Goal: Task Accomplishment & Management: Manage account settings

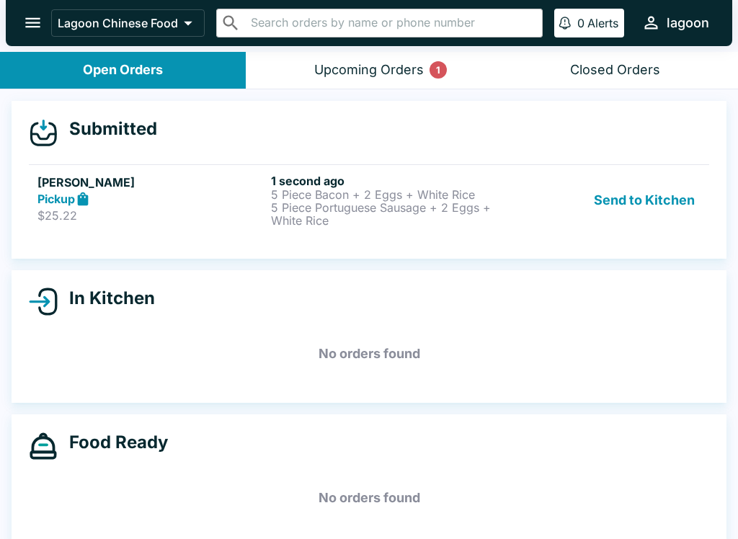
click at [81, 198] on icon at bounding box center [83, 199] width 11 height 14
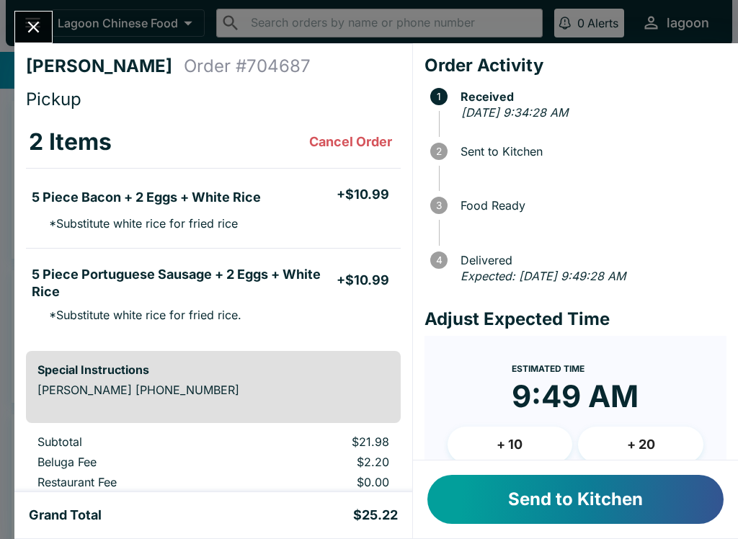
click at [511, 499] on button "Send to Kitchen" at bounding box center [576, 499] width 296 height 49
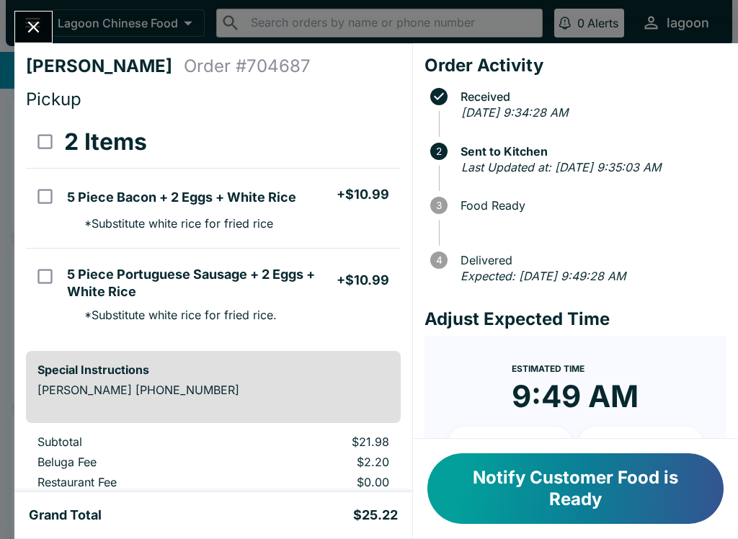
click at [536, 492] on button "Notify Customer Food is Ready" at bounding box center [576, 489] width 296 height 71
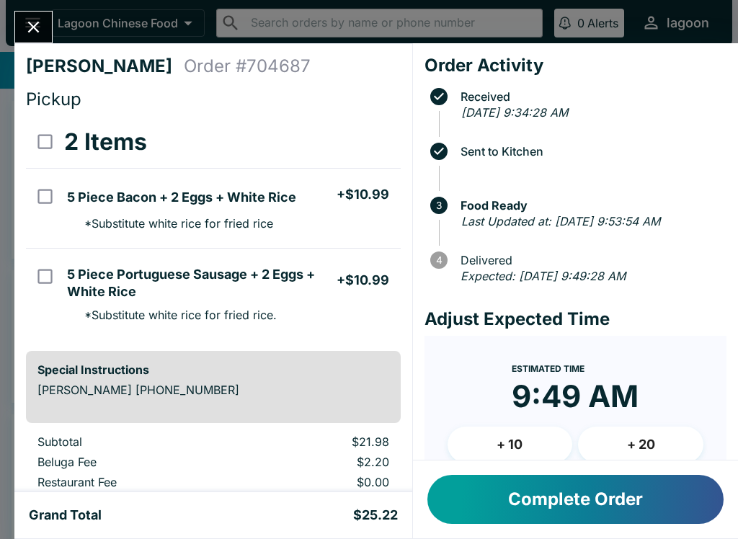
click at [27, 17] on button "Close" at bounding box center [33, 27] width 37 height 31
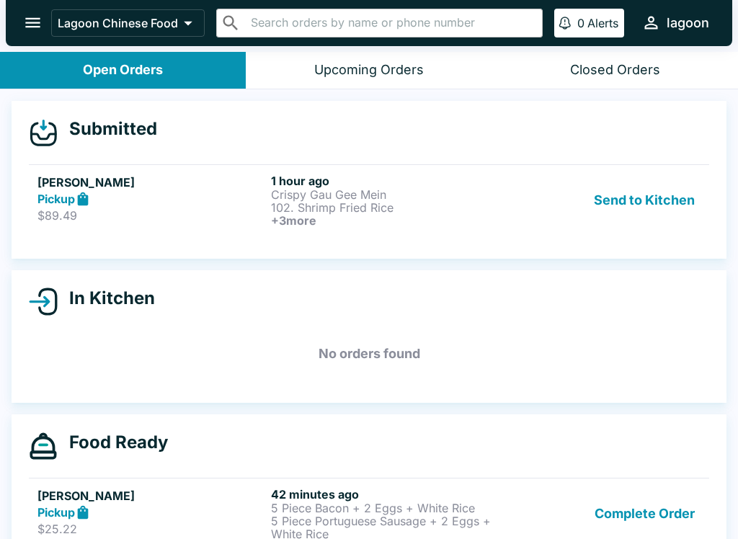
click at [635, 209] on button "Send to Kitchen" at bounding box center [644, 200] width 112 height 53
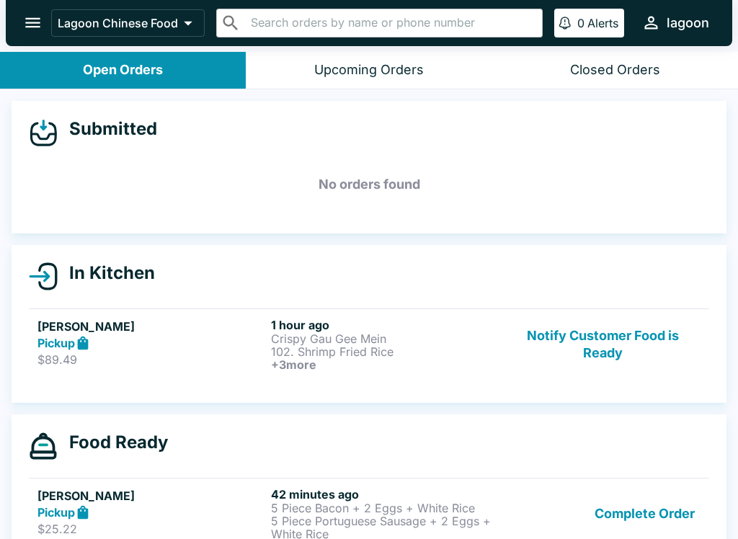
click at [187, 345] on div "Pickup" at bounding box center [151, 343] width 228 height 17
click at [187, 344] on div "Pickup" at bounding box center [151, 343] width 228 height 17
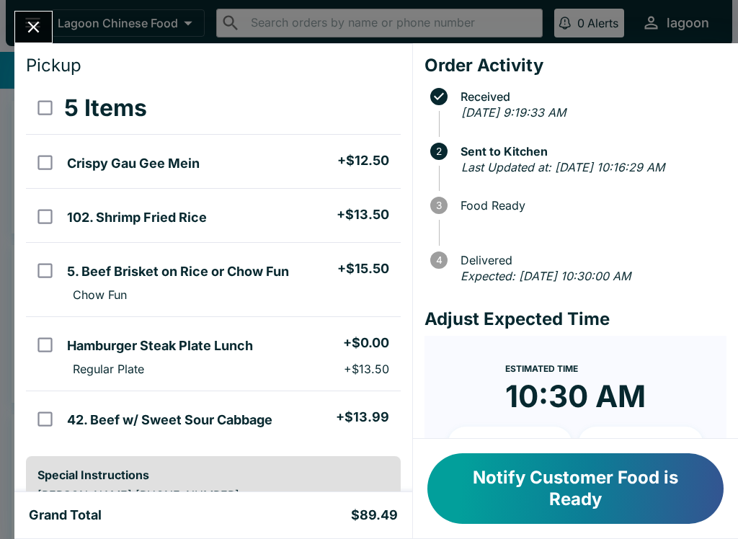
scroll to position [33, 0]
click at [32, 21] on icon "Close" at bounding box center [33, 26] width 19 height 19
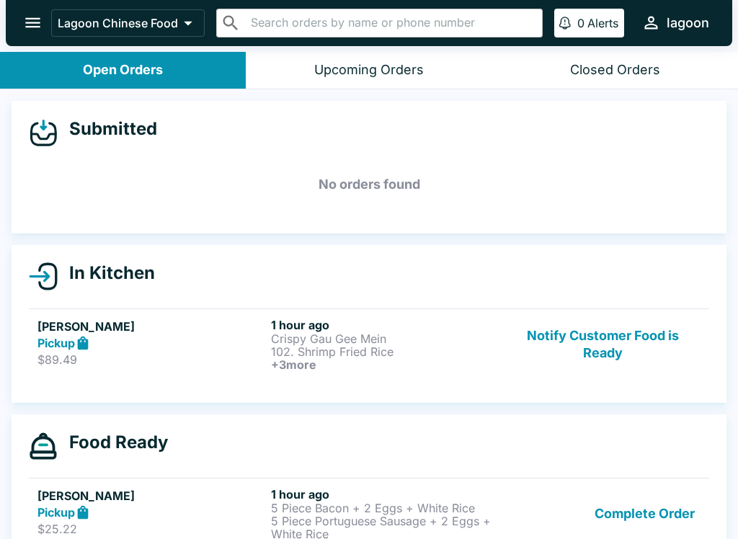
click at [454, 342] on p "Crispy Gau Gee Mein" at bounding box center [385, 338] width 228 height 13
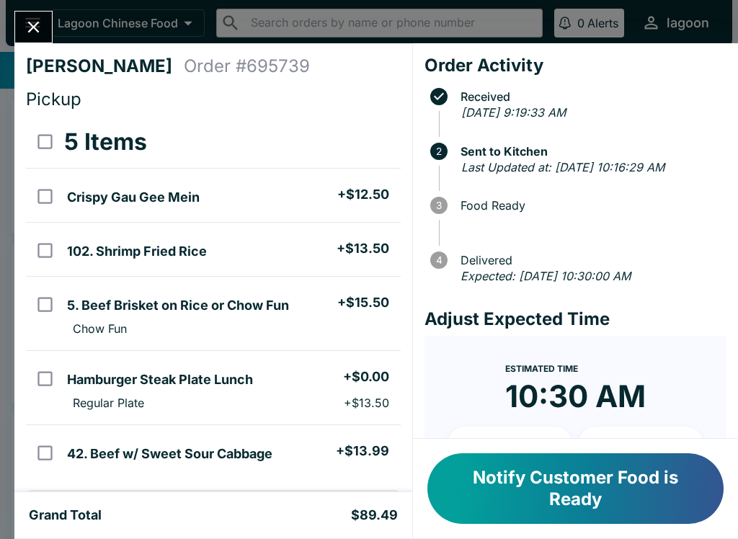
click at [526, 476] on button "Notify Customer Food is Ready" at bounding box center [576, 489] width 296 height 71
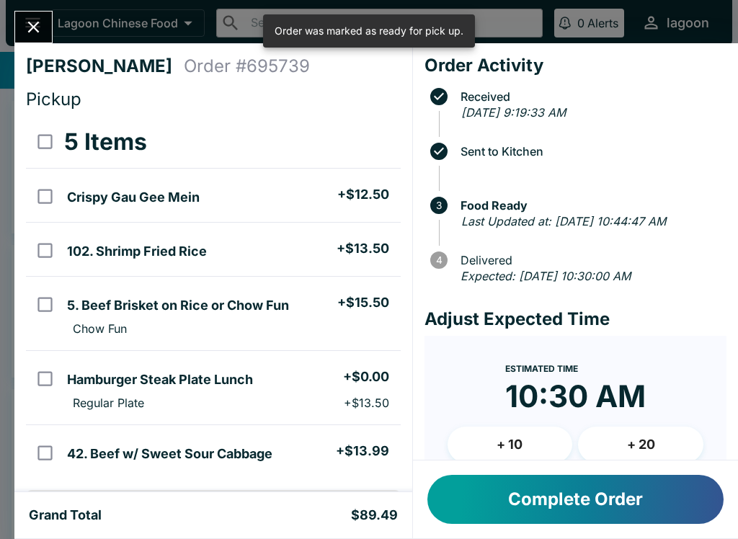
click at [522, 488] on button "Complete Order" at bounding box center [576, 499] width 296 height 49
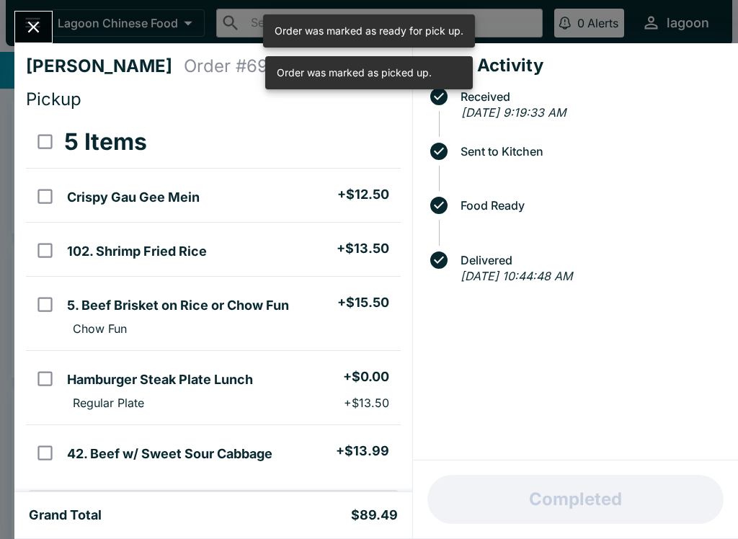
click at [28, 41] on button "Close" at bounding box center [33, 27] width 37 height 31
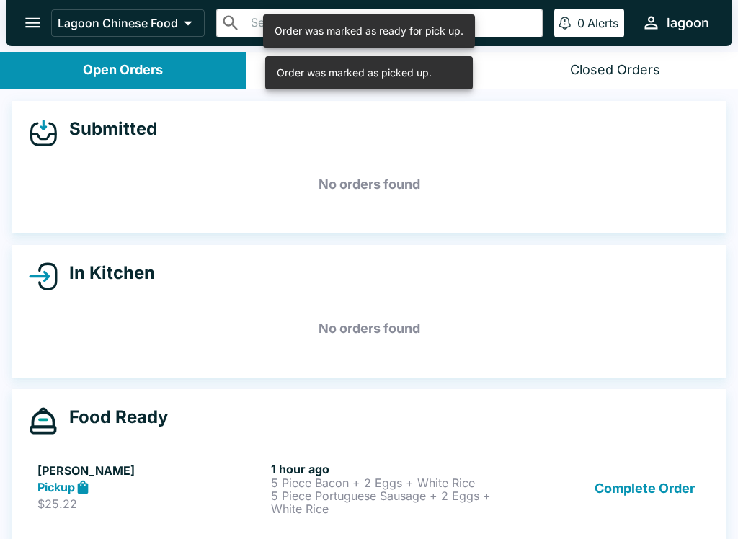
click at [526, 496] on div "Complete Order" at bounding box center [602, 488] width 195 height 53
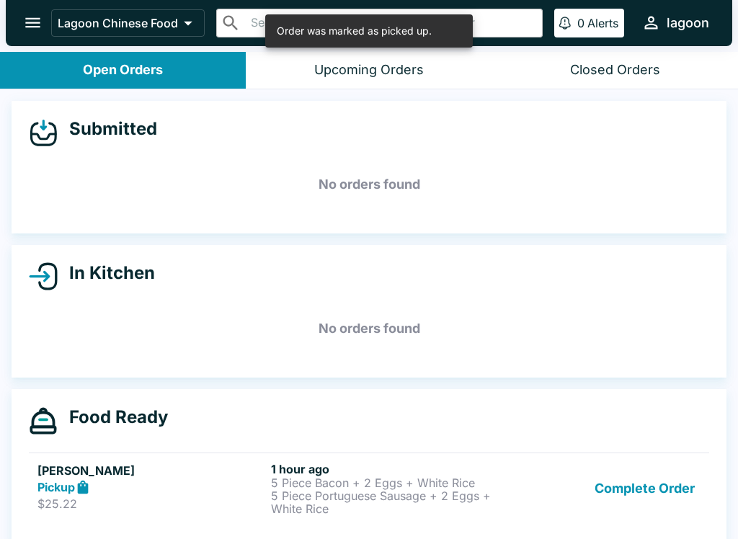
click at [198, 490] on div "Pickup" at bounding box center [151, 487] width 228 height 17
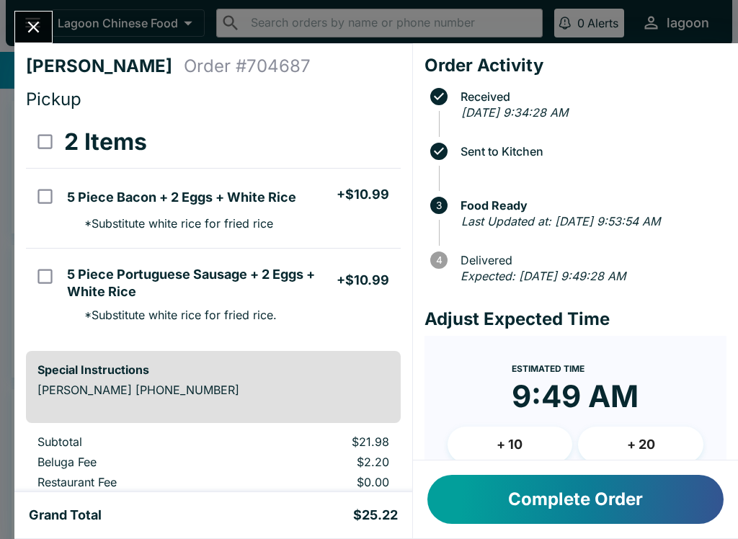
click at [519, 508] on button "Complete Order" at bounding box center [576, 499] width 296 height 49
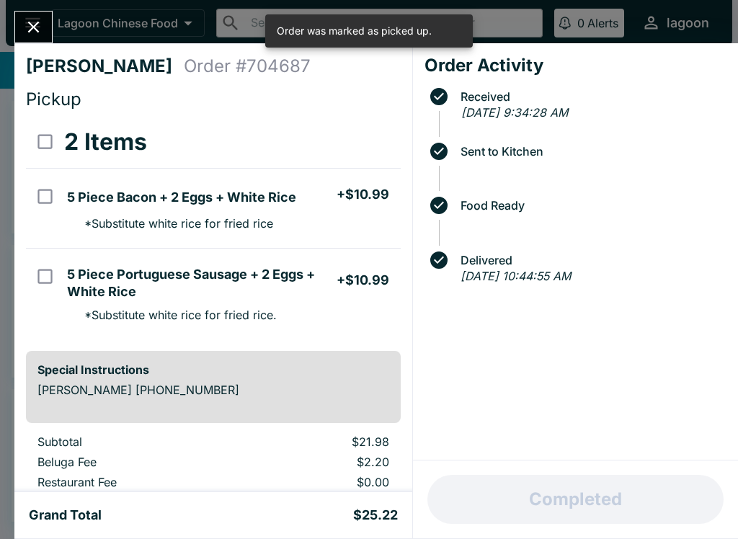
click at [42, 26] on icon "Close" at bounding box center [33, 26] width 19 height 19
